Goal: Transaction & Acquisition: Obtain resource

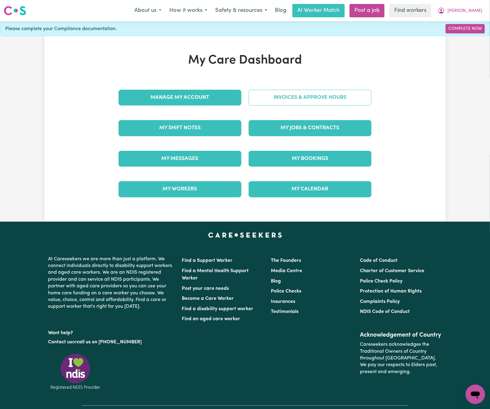
click at [321, 99] on link "Invoices & Approve Hours" at bounding box center [310, 98] width 123 height 16
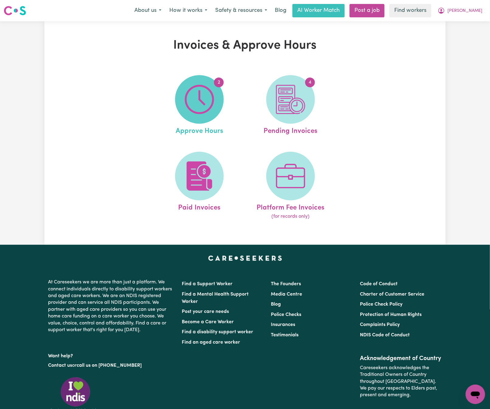
click at [191, 97] on img at bounding box center [199, 99] width 29 height 29
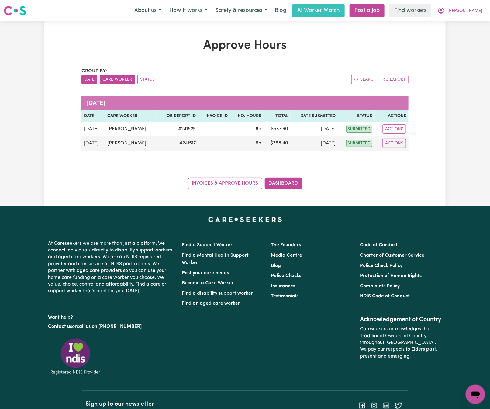
click at [126, 78] on button "Care Worker" at bounding box center [117, 79] width 35 height 9
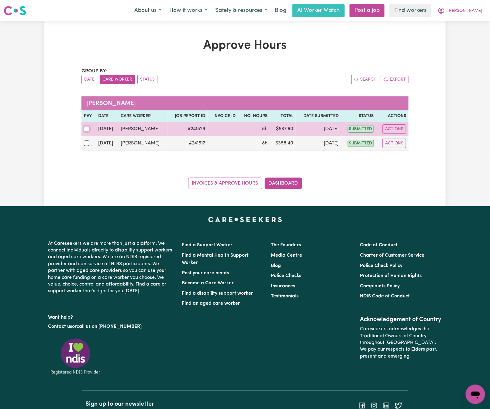
click at [86, 129] on input "checkbox" at bounding box center [86, 128] width 5 height 5
checkbox input "true"
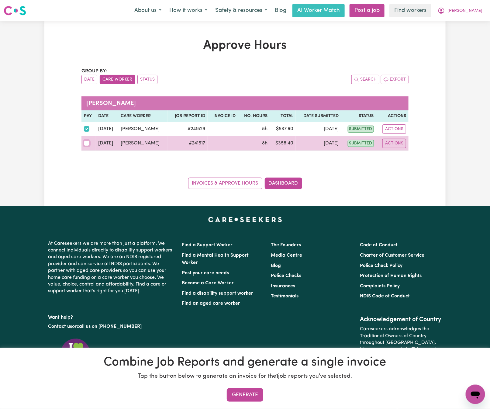
click at [84, 142] on input "checkbox" at bounding box center [86, 143] width 5 height 5
checkbox input "true"
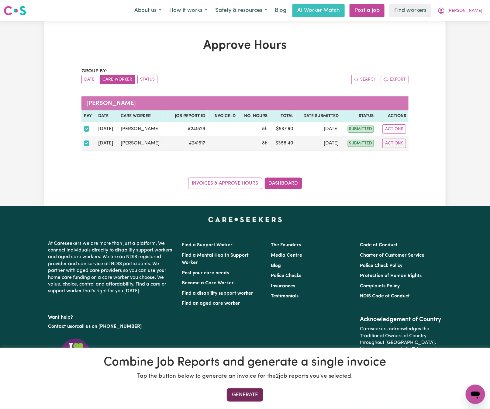
click at [251, 388] on button "Generate" at bounding box center [245, 394] width 36 height 13
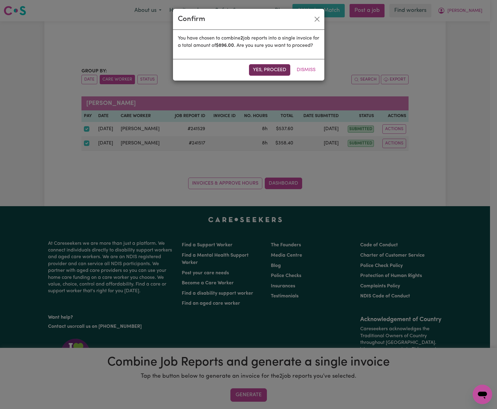
drag, startPoint x: 267, startPoint y: 72, endPoint x: 277, endPoint y: 81, distance: 13.2
click at [269, 72] on div "Yes, proceed Dismiss" at bounding box center [248, 70] width 151 height 22
click at [278, 76] on button "Yes, proceed" at bounding box center [269, 70] width 41 height 12
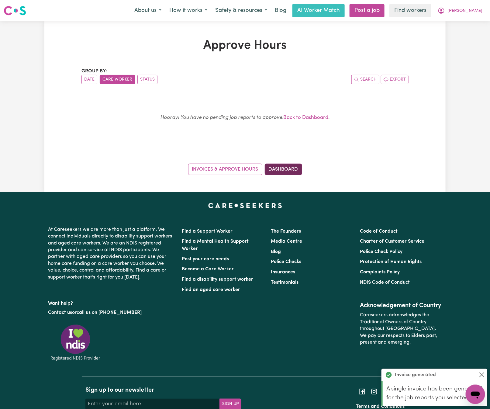
click at [289, 169] on link "Dashboard" at bounding box center [283, 170] width 37 height 12
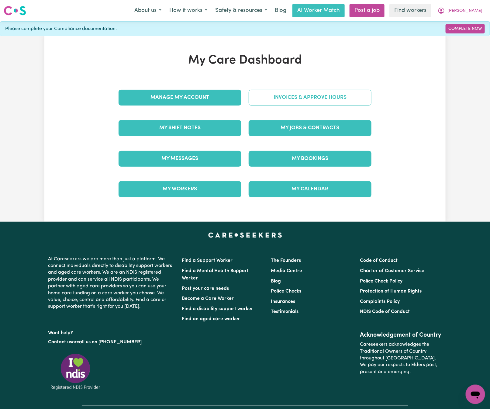
click at [338, 94] on link "Invoices & Approve Hours" at bounding box center [310, 98] width 123 height 16
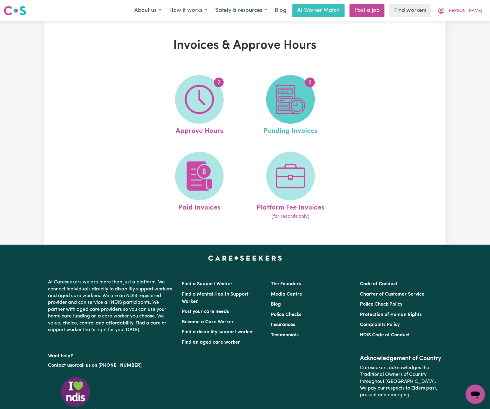
click at [281, 105] on img at bounding box center [290, 99] width 29 height 29
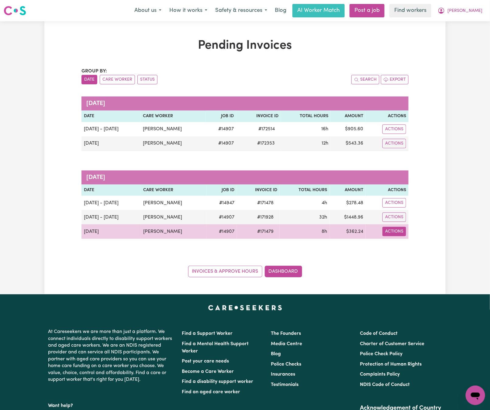
click at [400, 235] on button "Actions" at bounding box center [395, 231] width 24 height 9
click at [405, 248] on link "Download Invoice" at bounding box center [411, 246] width 56 height 12
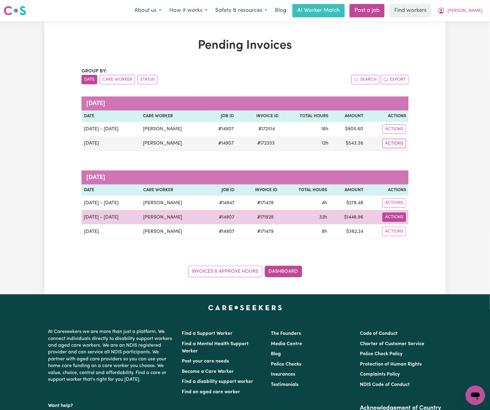
click at [396, 219] on button "Actions" at bounding box center [395, 216] width 24 height 9
click at [414, 231] on link "Download Invoice" at bounding box center [411, 232] width 56 height 12
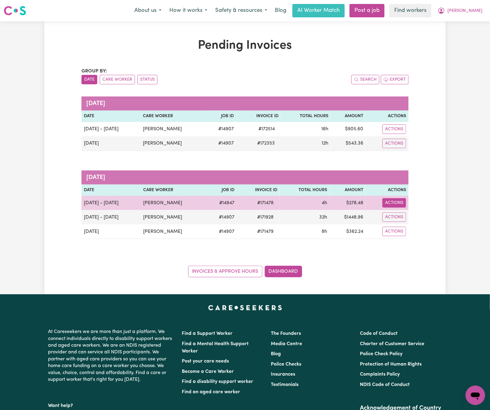
click at [404, 203] on button "Actions" at bounding box center [395, 202] width 24 height 9
click at [404, 216] on link "Download Invoice" at bounding box center [411, 217] width 56 height 12
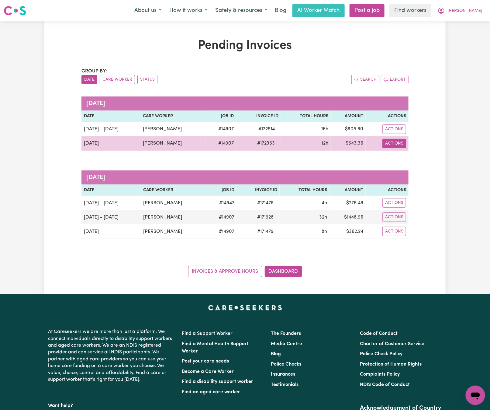
click at [396, 146] on button "Actions" at bounding box center [395, 143] width 24 height 9
click at [403, 159] on link "Download Invoice" at bounding box center [412, 158] width 56 height 12
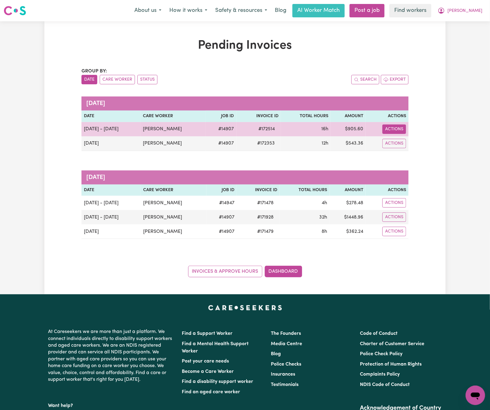
click at [400, 124] on td "Actions" at bounding box center [387, 129] width 43 height 14
click at [400, 129] on button "Actions" at bounding box center [395, 128] width 24 height 9
click at [408, 142] on link "Download Invoice" at bounding box center [412, 143] width 56 height 12
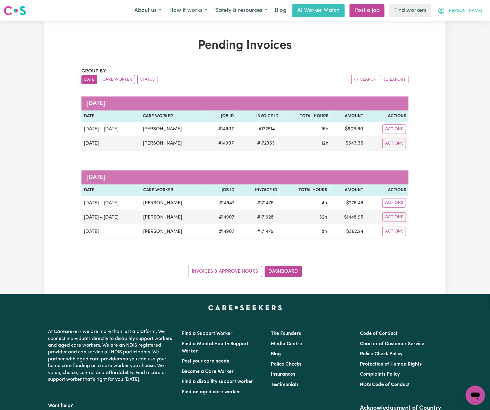
click at [473, 10] on span "[PERSON_NAME]" at bounding box center [465, 11] width 35 height 7
click at [479, 33] on link "Logout" at bounding box center [462, 35] width 48 height 12
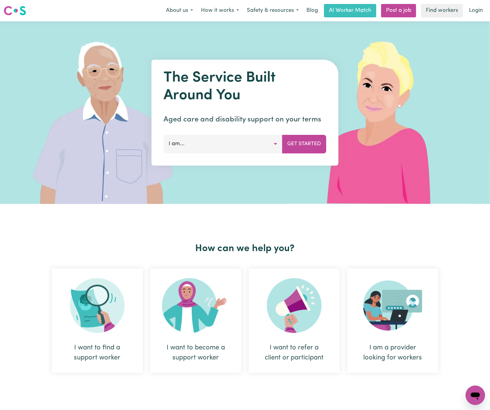
click at [480, 14] on link "Login" at bounding box center [476, 10] width 21 height 13
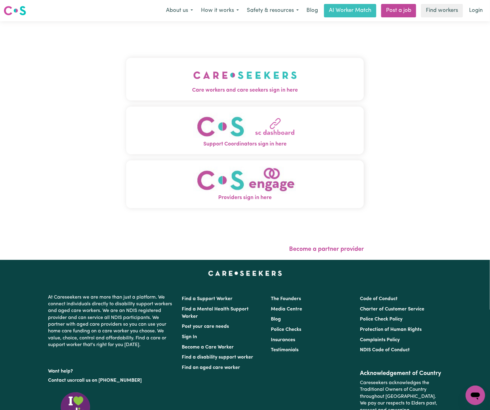
click at [199, 78] on img "Care workers and care seekers sign in here" at bounding box center [245, 75] width 104 height 23
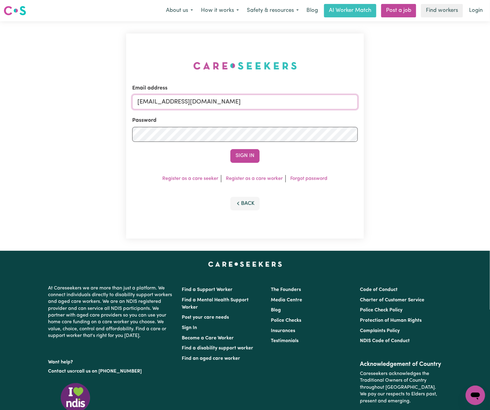
drag, startPoint x: 171, startPoint y: 100, endPoint x: 297, endPoint y: 99, distance: 125.9
click at [297, 99] on input "[EMAIL_ADDRESS][DOMAIN_NAME]" at bounding box center [245, 102] width 226 height 15
paste input "LeahTaggartIC"
type input "[EMAIL_ADDRESS][DOMAIN_NAME]"
click at [231, 149] on button "Sign In" at bounding box center [245, 155] width 29 height 13
